Goal: Task Accomplishment & Management: Complete application form

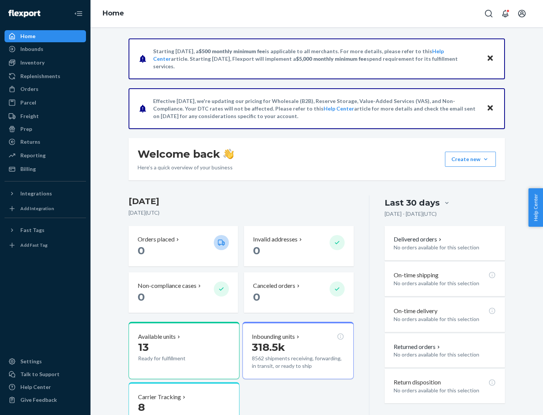
click at [486, 159] on button "Create new Create new inbound Create new order Create new product" at bounding box center [470, 159] width 51 height 15
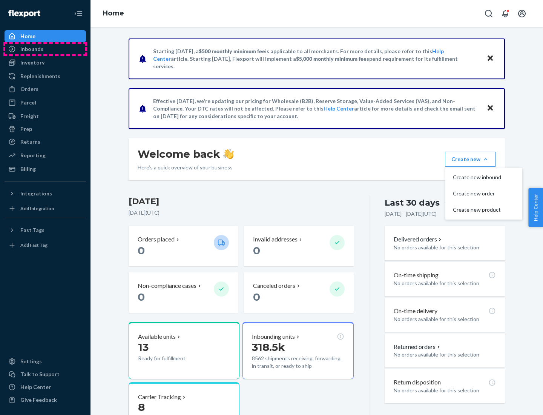
click at [45, 49] on div "Inbounds" at bounding box center [45, 49] width 80 height 11
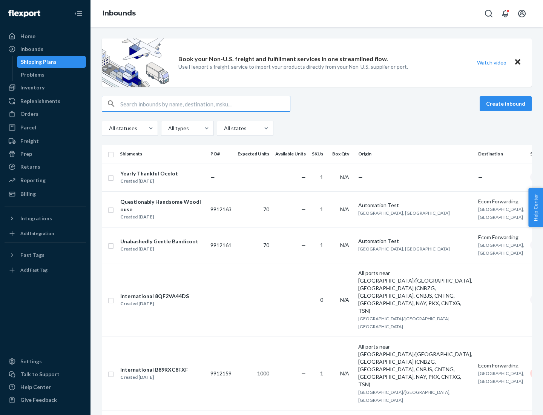
click at [507, 104] on button "Create inbound" at bounding box center [506, 103] width 52 height 15
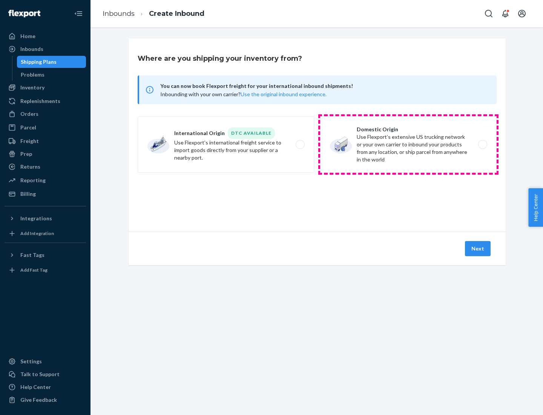
click at [409, 144] on label "Domestic Origin Use Flexport’s extensive US trucking network or your own carrie…" at bounding box center [408, 144] width 177 height 57
click at [483, 144] on input "Domestic Origin Use Flexport’s extensive US trucking network or your own carrie…" at bounding box center [485, 144] width 5 height 5
radio input "true"
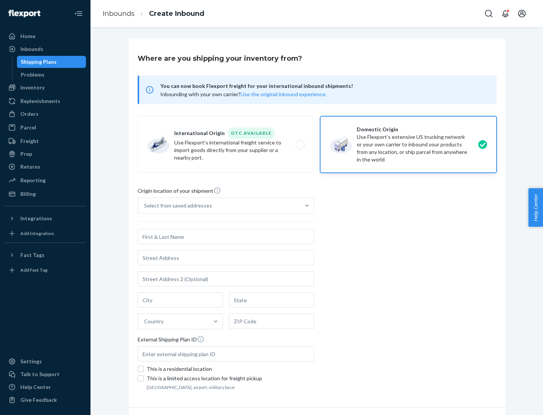
click at [176, 206] on div "Select from saved addresses" at bounding box center [178, 206] width 68 height 8
click at [145, 206] on input "Select from saved addresses" at bounding box center [144, 206] width 1 height 8
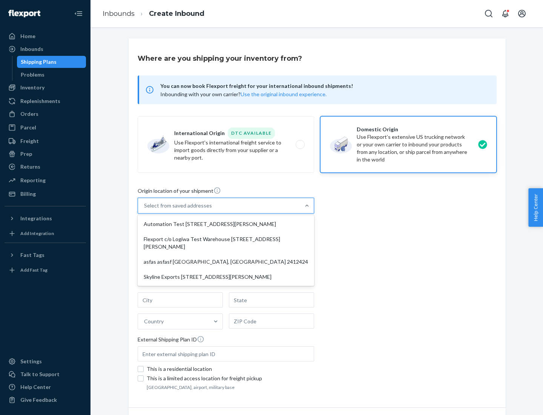
scroll to position [3, 0]
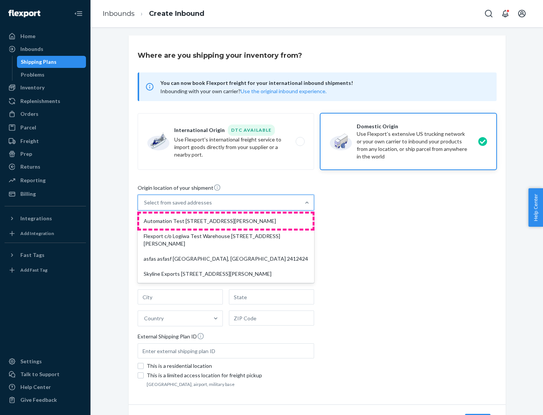
click at [226, 221] on div "Automation Test [STREET_ADDRESS][PERSON_NAME]" at bounding box center [226, 221] width 174 height 15
click at [145, 206] on input "option Automation Test [STREET_ADDRESS][PERSON_NAME] focused, 1 of 4. 4 results…" at bounding box center [144, 203] width 1 height 8
type input "Automation Test"
type input "9th Floor"
type input "[GEOGRAPHIC_DATA]"
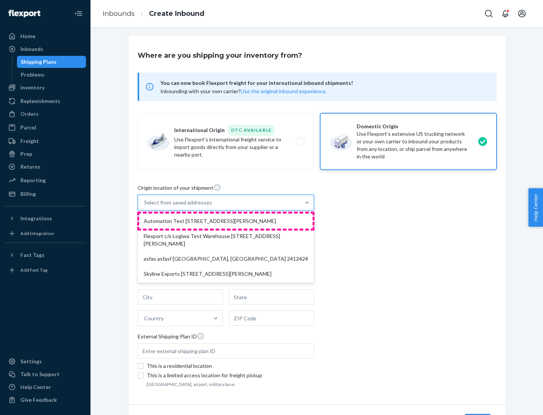
type input "CA"
type input "94104"
type input "[STREET_ADDRESS][PERSON_NAME]"
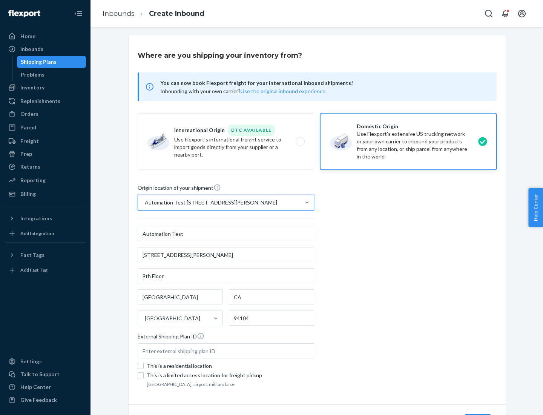
scroll to position [44, 0]
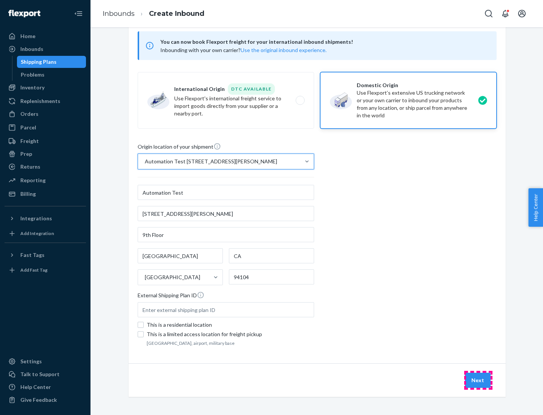
click at [478, 380] on button "Next" at bounding box center [478, 380] width 26 height 15
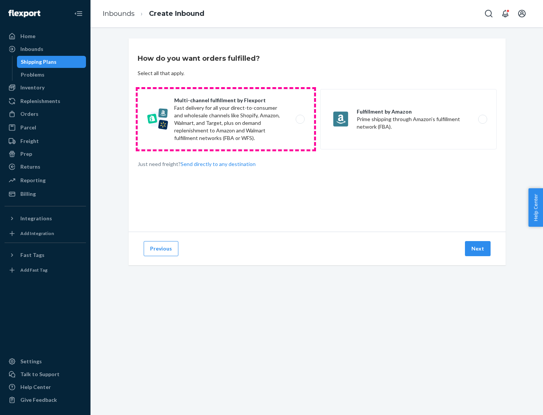
click at [226, 119] on label "Multi-channel fulfillment by Flexport Fast delivery for all your direct-to-cons…" at bounding box center [226, 119] width 177 height 60
click at [300, 119] on input "Multi-channel fulfillment by Flexport Fast delivery for all your direct-to-cons…" at bounding box center [302, 119] width 5 height 5
radio input "true"
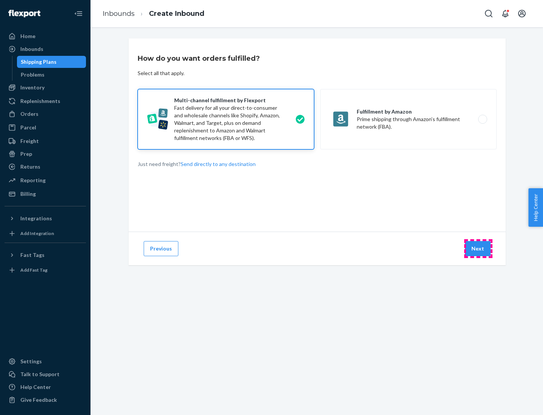
click at [478, 249] on button "Next" at bounding box center [478, 248] width 26 height 15
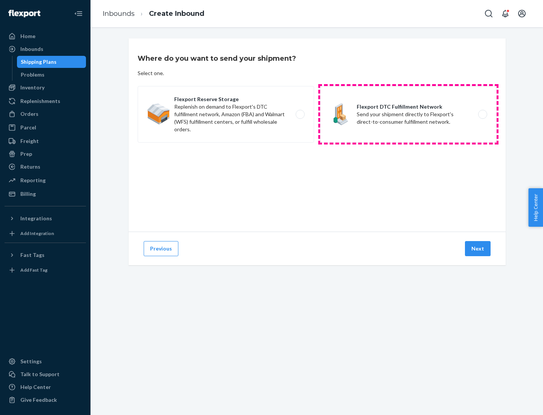
click at [409, 114] on label "Flexport DTC Fulfillment Network Send your shipment directly to Flexport's dire…" at bounding box center [408, 114] width 177 height 57
click at [483, 114] on input "Flexport DTC Fulfillment Network Send your shipment directly to Flexport's dire…" at bounding box center [485, 114] width 5 height 5
radio input "true"
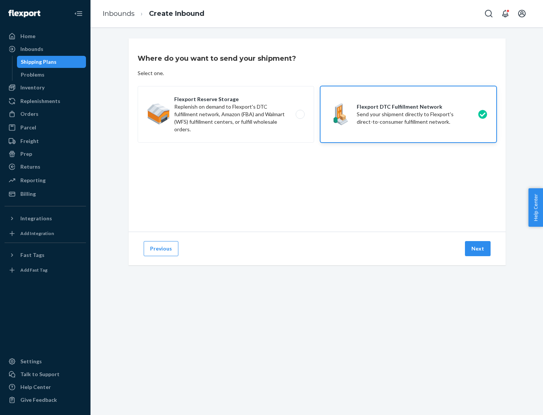
click at [478, 249] on button "Next" at bounding box center [478, 248] width 26 height 15
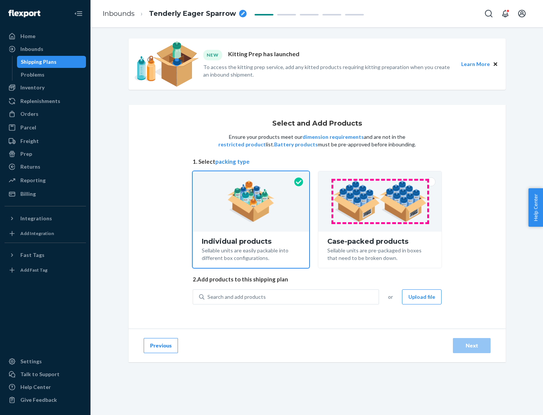
click at [380, 201] on img at bounding box center [380, 201] width 94 height 41
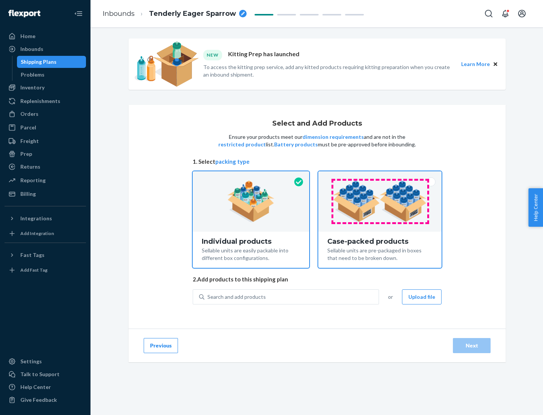
click at [380, 176] on input "Case-packed products Sellable units are pre-packaged in boxes that need to be b…" at bounding box center [380, 173] width 5 height 5
radio input "true"
radio input "false"
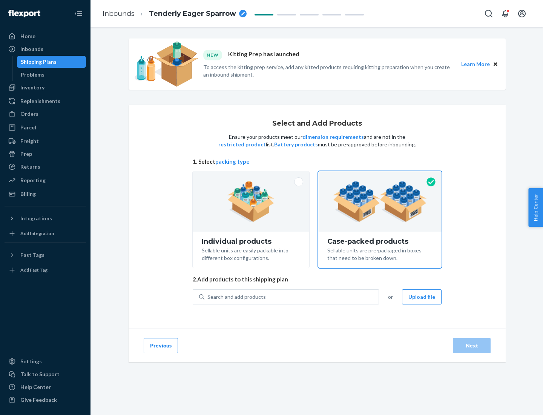
click at [292, 297] on div "Search and add products" at bounding box center [291, 297] width 174 height 14
click at [208, 297] on input "Search and add products" at bounding box center [207, 297] width 1 height 8
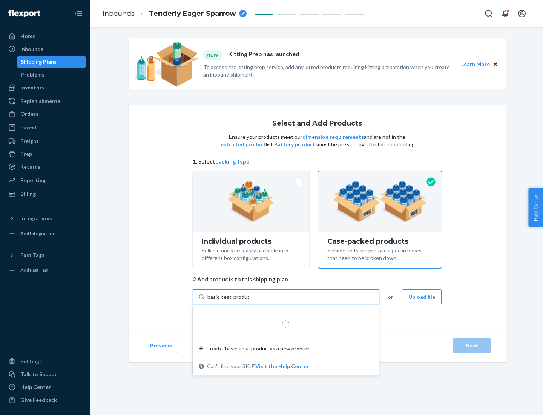
type input "basic-test-product-1"
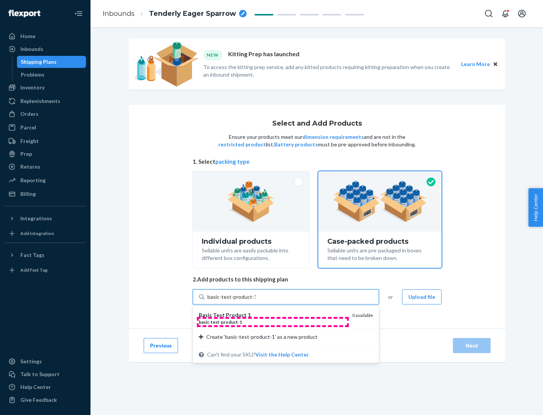
click at [273, 322] on div "basic - test - product - 1" at bounding box center [273, 322] width 148 height 6
click at [256, 301] on input "basic-test-product-1" at bounding box center [231, 297] width 48 height 8
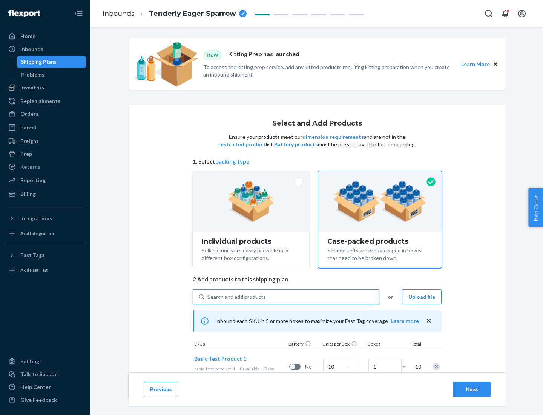
scroll to position [27, 0]
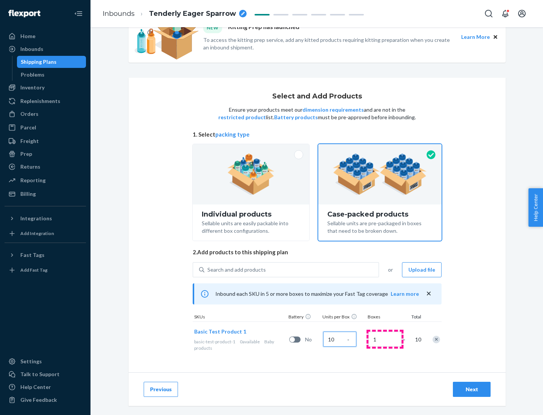
type input "10"
type input "7"
click at [472, 389] on div "Next" at bounding box center [471, 390] width 25 height 8
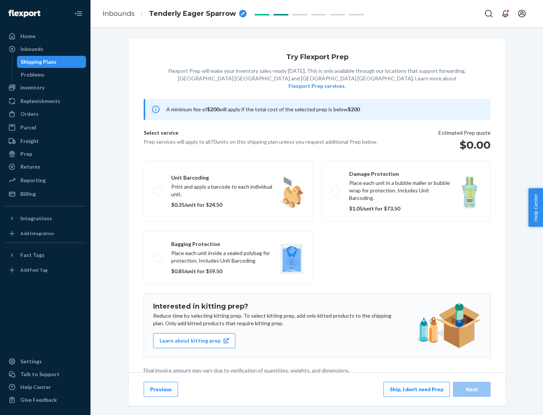
scroll to position [2, 0]
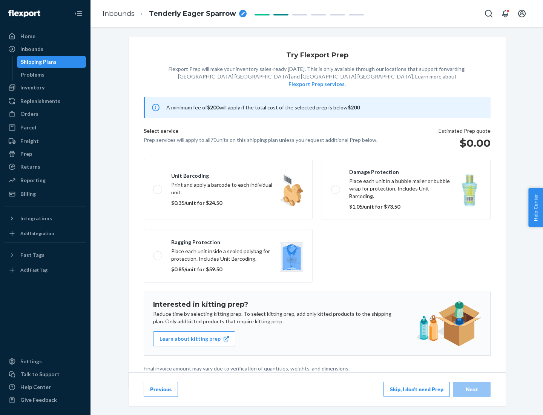
click at [228, 240] on label "Bagging protection Place each unit inside a sealed polybag for protection. Incl…" at bounding box center [228, 256] width 169 height 54
click at [158, 253] on input "Bagging protection Place each unit inside a sealed polybag for protection. Incl…" at bounding box center [155, 255] width 5 height 5
checkbox input "true"
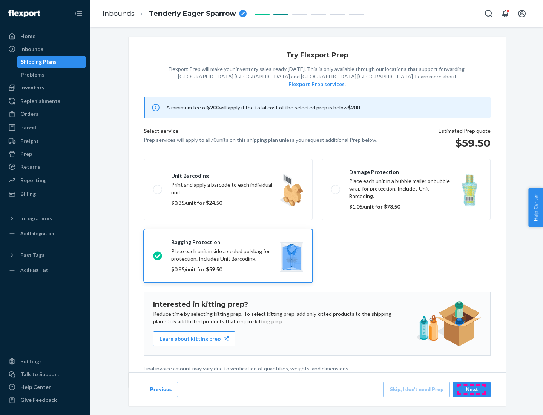
click at [472, 389] on div "Next" at bounding box center [471, 390] width 25 height 8
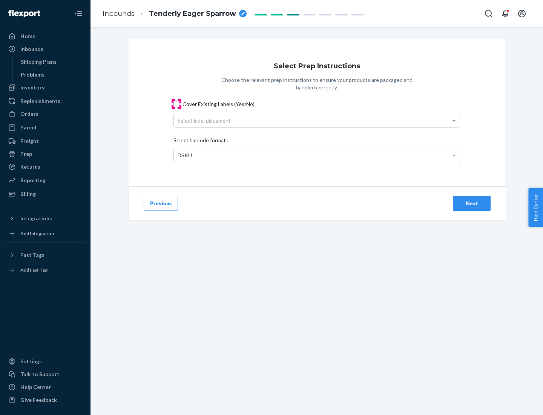
click at [177, 104] on input "Cover Existing Labels (Yes/No)" at bounding box center [177, 104] width 6 height 6
checkbox input "true"
click at [317, 120] on div "Select label placement" at bounding box center [317, 120] width 286 height 13
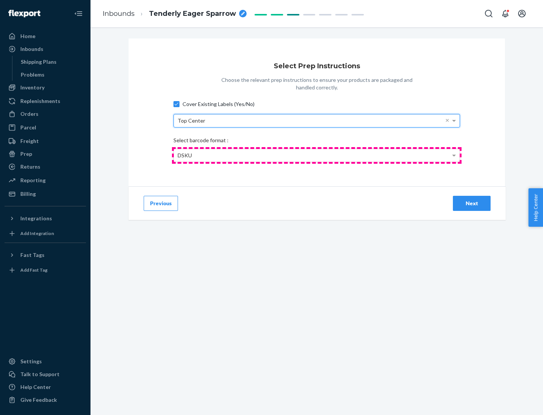
click at [317, 155] on div "DSKU" at bounding box center [317, 155] width 286 height 13
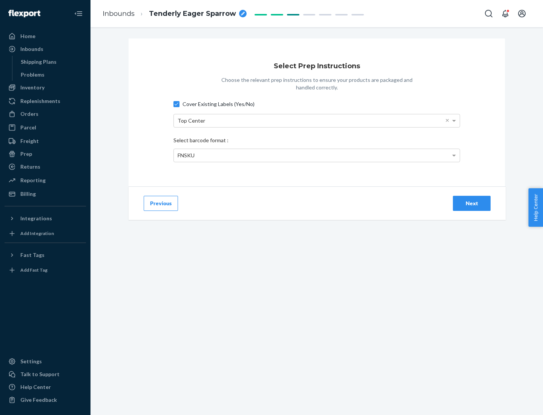
click at [472, 203] on div "Next" at bounding box center [471, 204] width 25 height 8
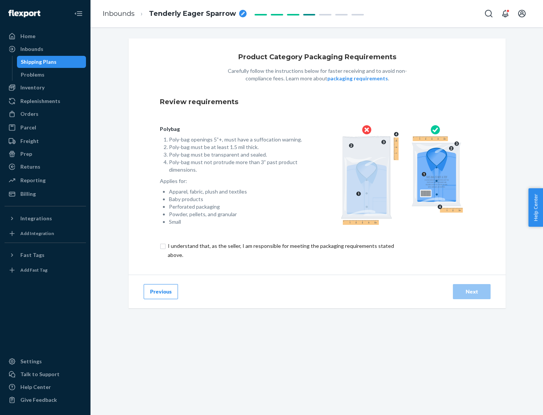
click at [280, 250] on input "checkbox" at bounding box center [285, 250] width 251 height 18
checkbox input "true"
click at [472, 291] on div "Next" at bounding box center [471, 292] width 25 height 8
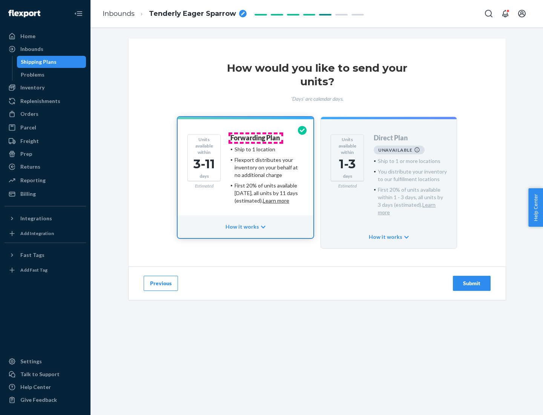
click at [256, 138] on h4 "Forwarding Plan" at bounding box center [254, 138] width 49 height 8
click at [472, 280] on div "Submit" at bounding box center [471, 284] width 25 height 8
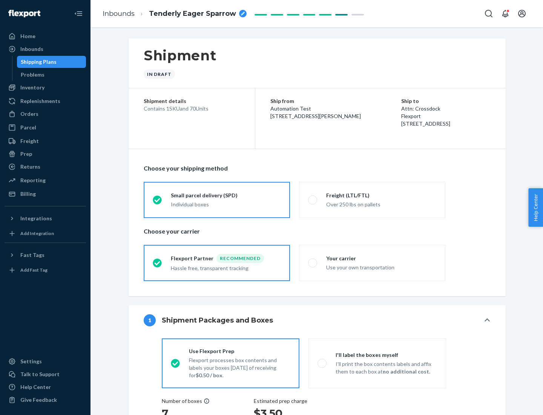
radio input "true"
radio input "false"
radio input "true"
radio input "false"
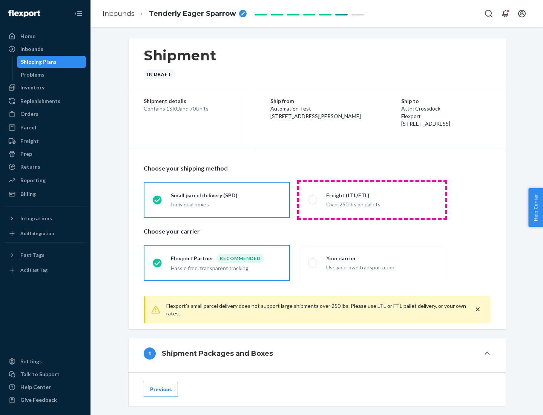
click at [372, 200] on div "Over 250 lbs on pallets" at bounding box center [381, 203] width 110 height 9
click at [313, 200] on input "Freight (LTL/FTL) Over 250 lbs on pallets" at bounding box center [310, 199] width 5 height 5
radio input "true"
radio input "false"
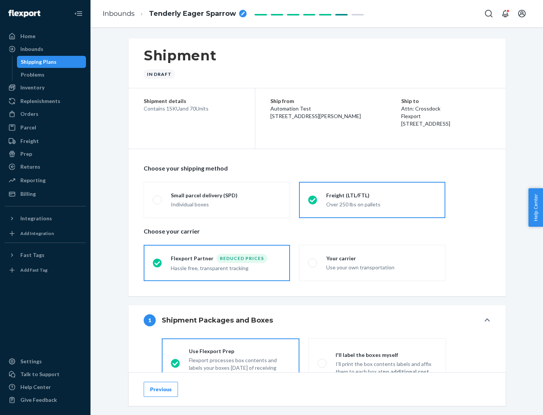
scroll to position [42, 0]
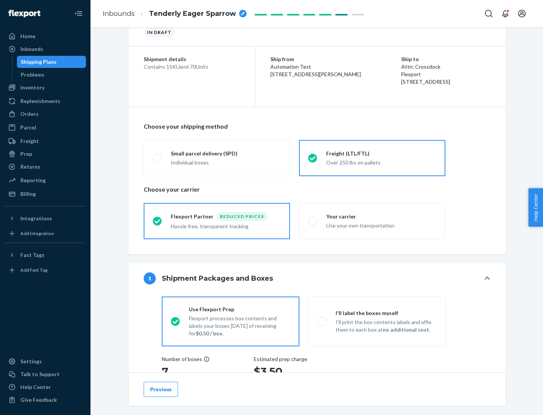
click at [372, 221] on div "Use your own transportation" at bounding box center [381, 224] width 110 height 9
click at [313, 221] on input "Your carrier Use your own transportation" at bounding box center [310, 220] width 5 height 5
radio input "true"
radio input "false"
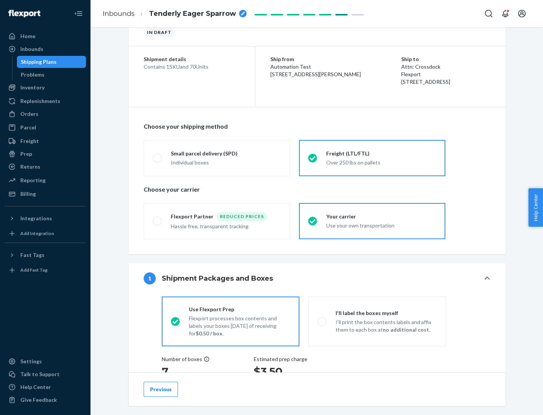
scroll to position [142, 0]
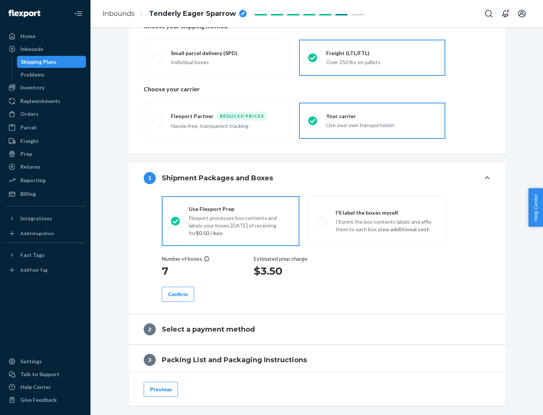
click at [377, 221] on p "I’ll print the box contents labels and affix them to each box at no additional …" at bounding box center [386, 225] width 101 height 15
click at [323, 221] on input "I'll label the boxes myself I’ll print the box contents labels and affix them t…" at bounding box center [320, 220] width 5 height 5
radio input "true"
radio input "false"
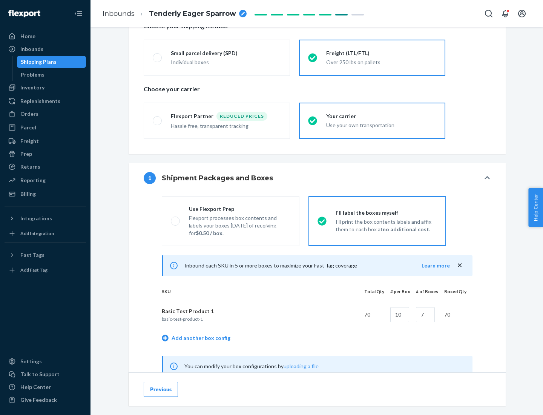
scroll to position [236, 0]
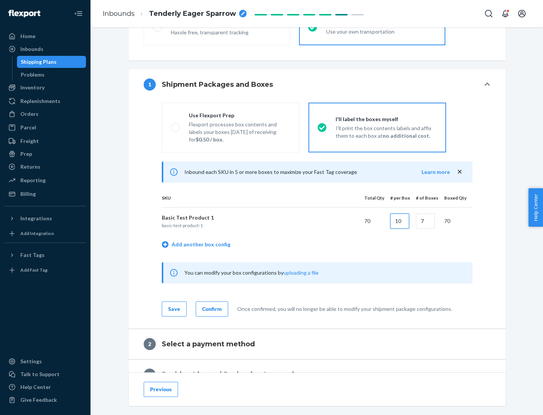
type input "10"
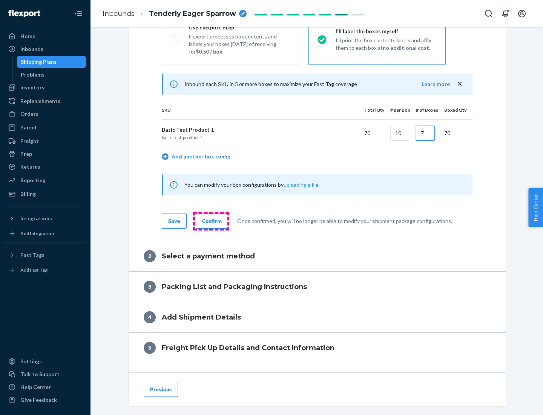
type input "7"
click at [211, 221] on div "Confirm" at bounding box center [212, 221] width 20 height 8
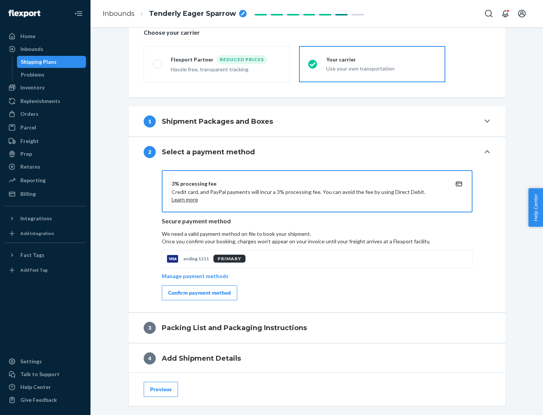
scroll to position [270, 0]
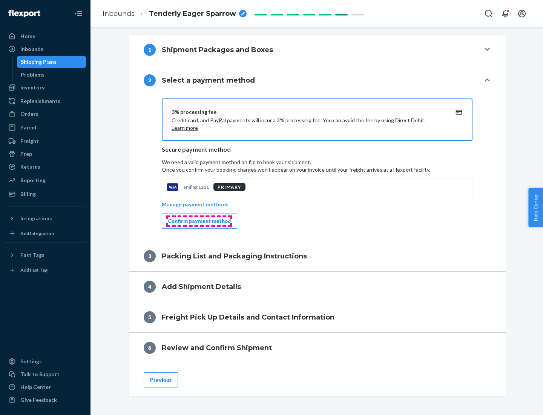
click at [199, 221] on div "Confirm payment method" at bounding box center [199, 221] width 63 height 8
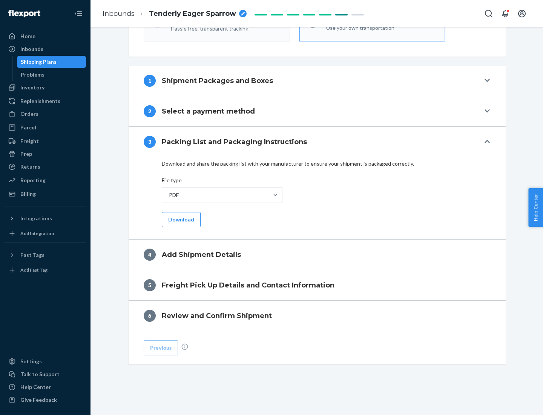
scroll to position [238, 0]
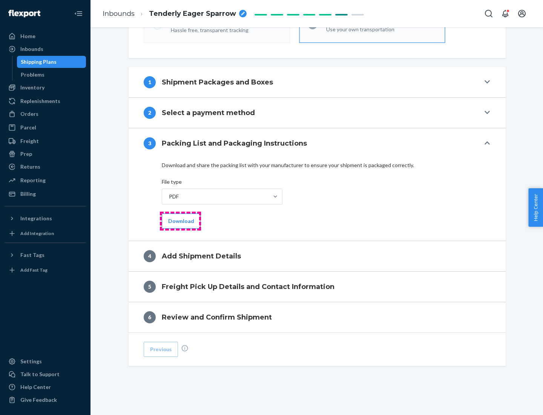
click at [180, 221] on button "Download" at bounding box center [181, 221] width 39 height 15
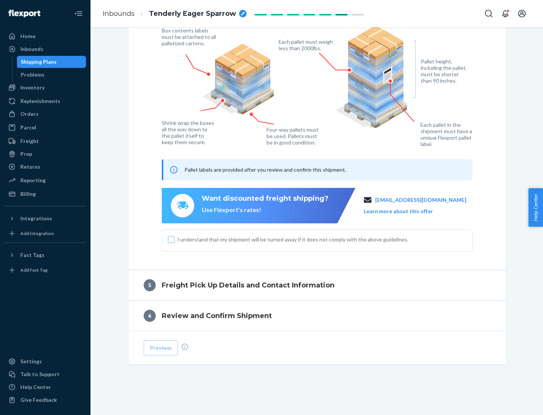
click at [171, 239] on input "I understand that my shipment will be turned away if it does not comply with th…" at bounding box center [171, 240] width 6 height 6
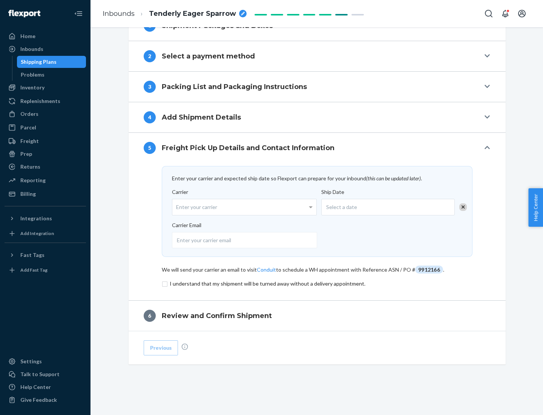
scroll to position [295, 0]
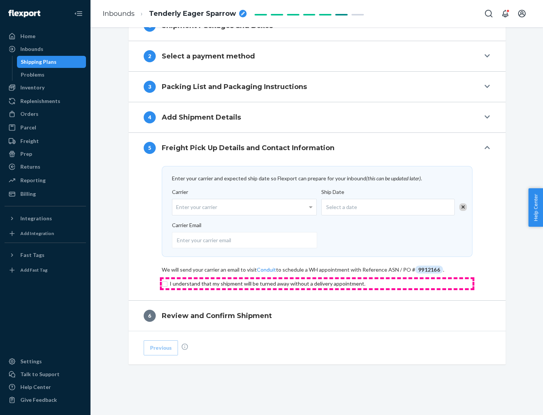
click at [317, 283] on input "checkbox" at bounding box center [317, 283] width 311 height 9
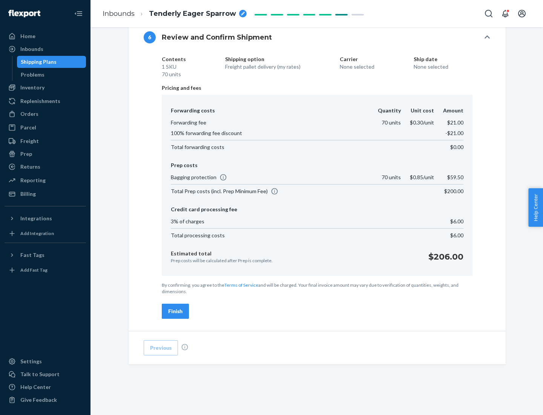
click at [175, 311] on div "Finish" at bounding box center [175, 311] width 14 height 8
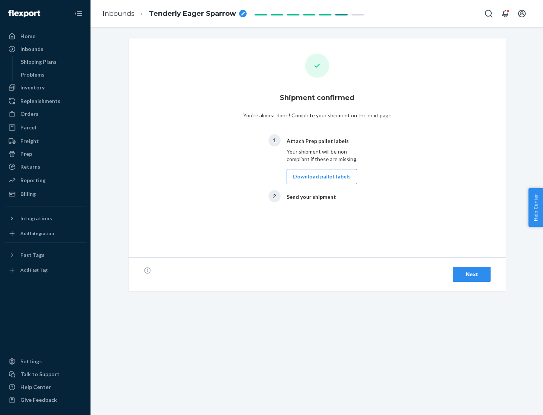
click at [320, 177] on button "Download pallet labels" at bounding box center [322, 176] width 71 height 15
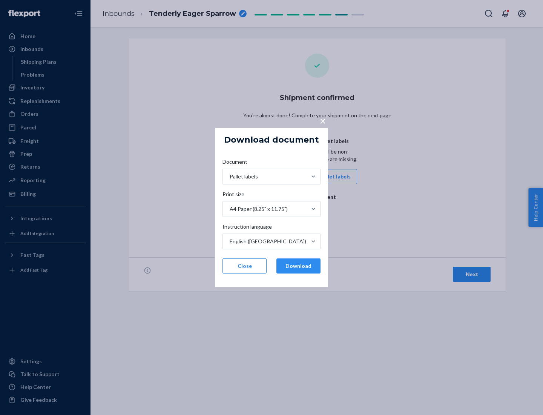
click at [298, 266] on button "Download" at bounding box center [299, 265] width 44 height 15
click at [323, 120] on span "×" at bounding box center [323, 120] width 6 height 13
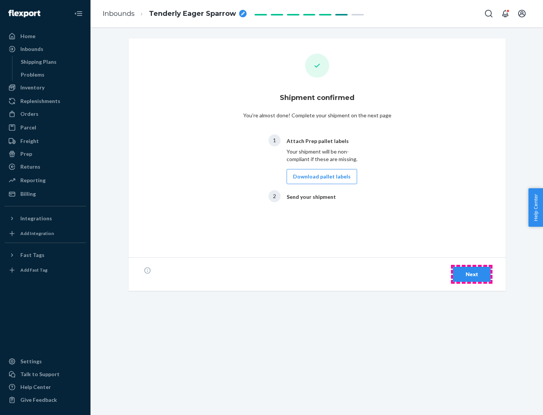
click at [472, 274] on div "Next" at bounding box center [471, 274] width 25 height 8
